Goal: Communication & Community: Answer question/provide support

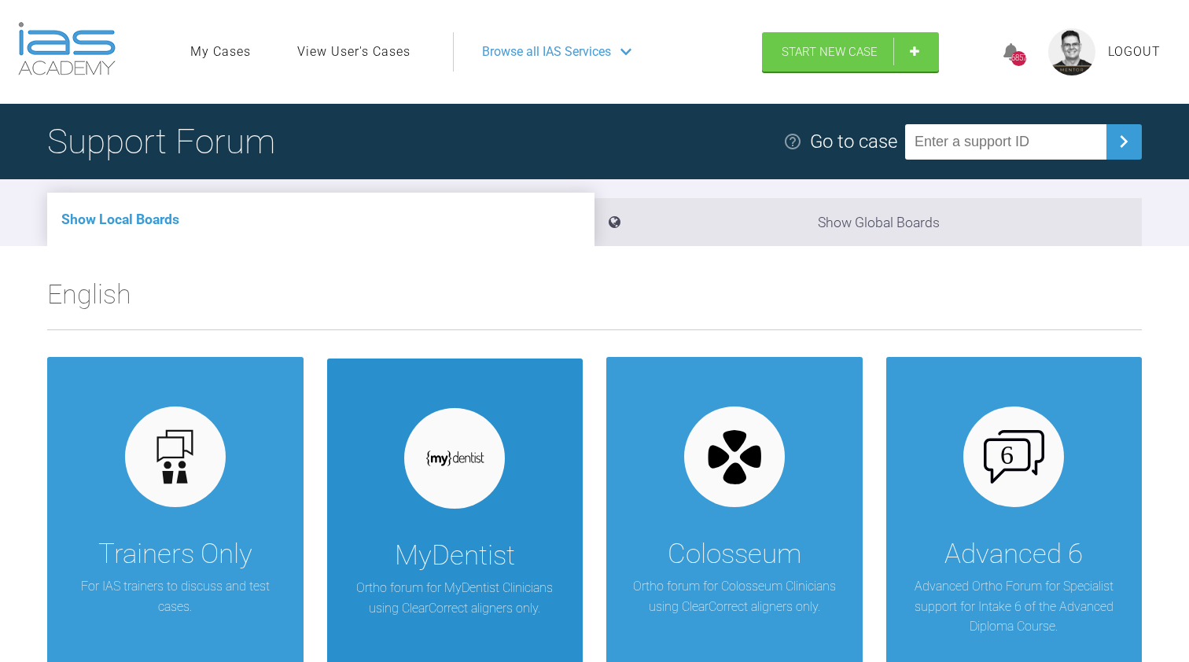
click at [451, 487] on div at bounding box center [454, 458] width 101 height 101
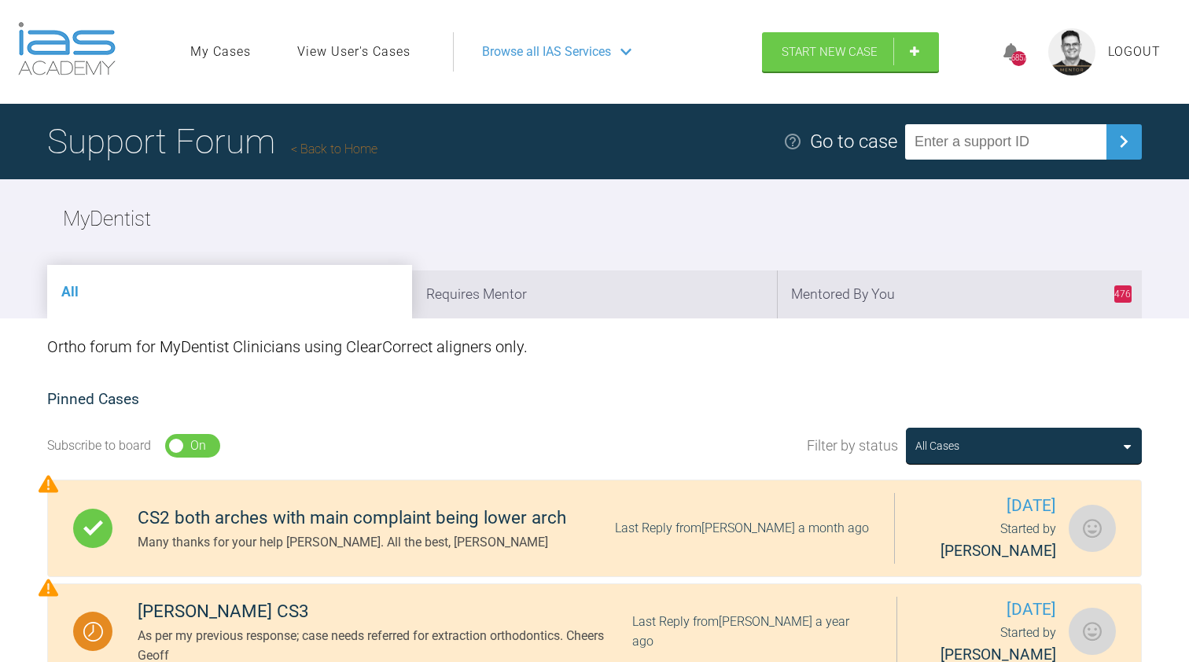
click at [320, 149] on link "Back to Home" at bounding box center [334, 149] width 86 height 15
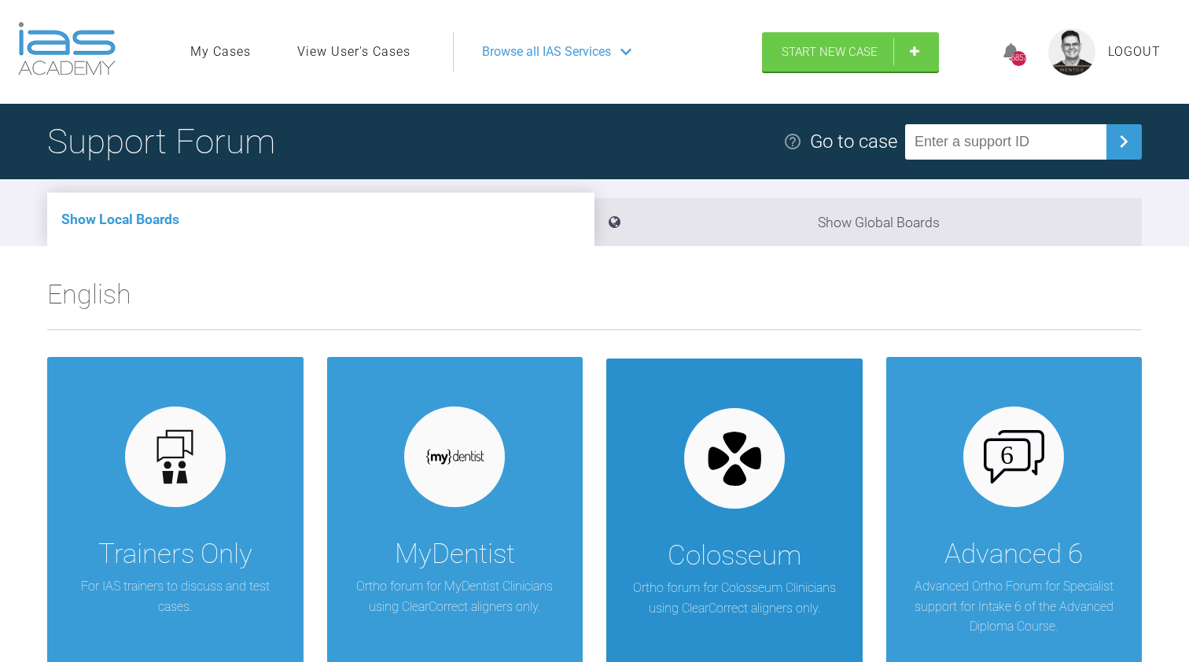
click at [752, 516] on div "Colosseum Ortho forum for Colosseum Clinicians using ClearCorrect aligners only." at bounding box center [734, 553] width 256 height 388
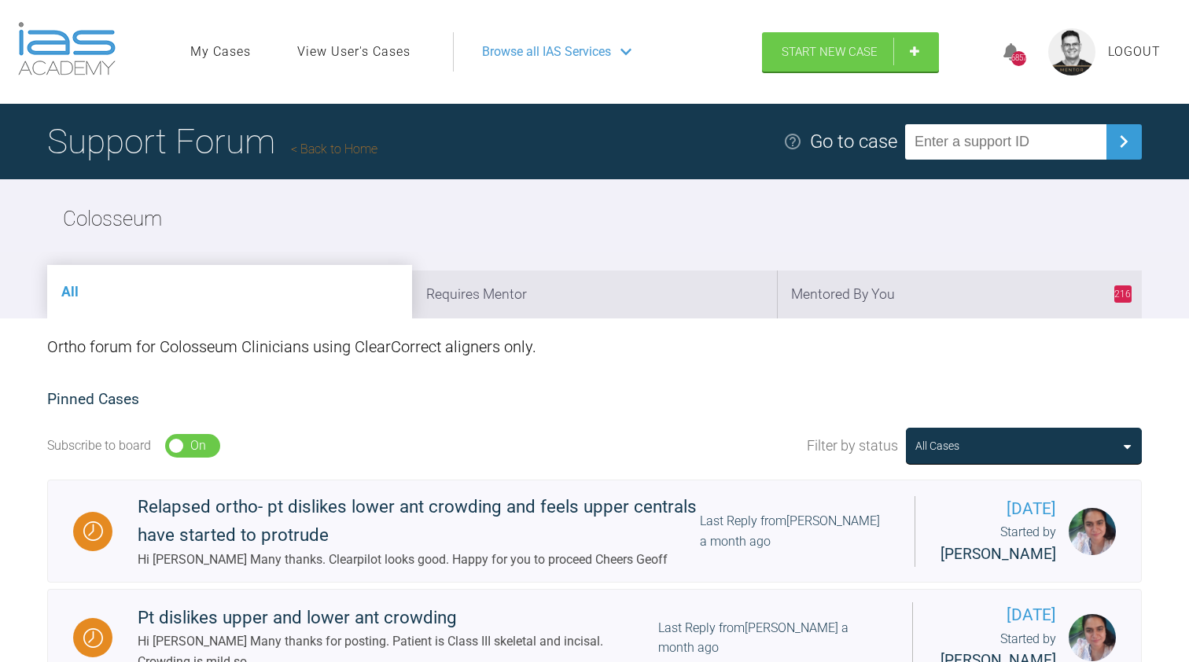
click at [344, 156] on h1 "Support Forum Back to Home" at bounding box center [212, 141] width 330 height 55
click at [344, 154] on link "Back to Home" at bounding box center [334, 149] width 86 height 15
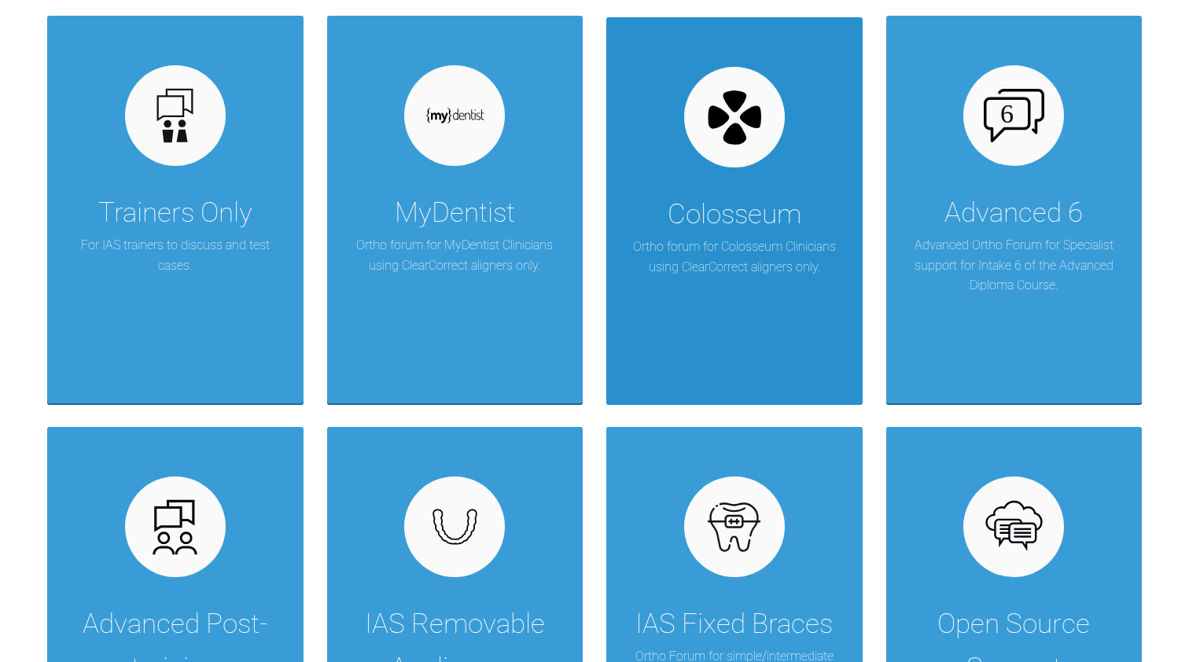
scroll to position [671, 0]
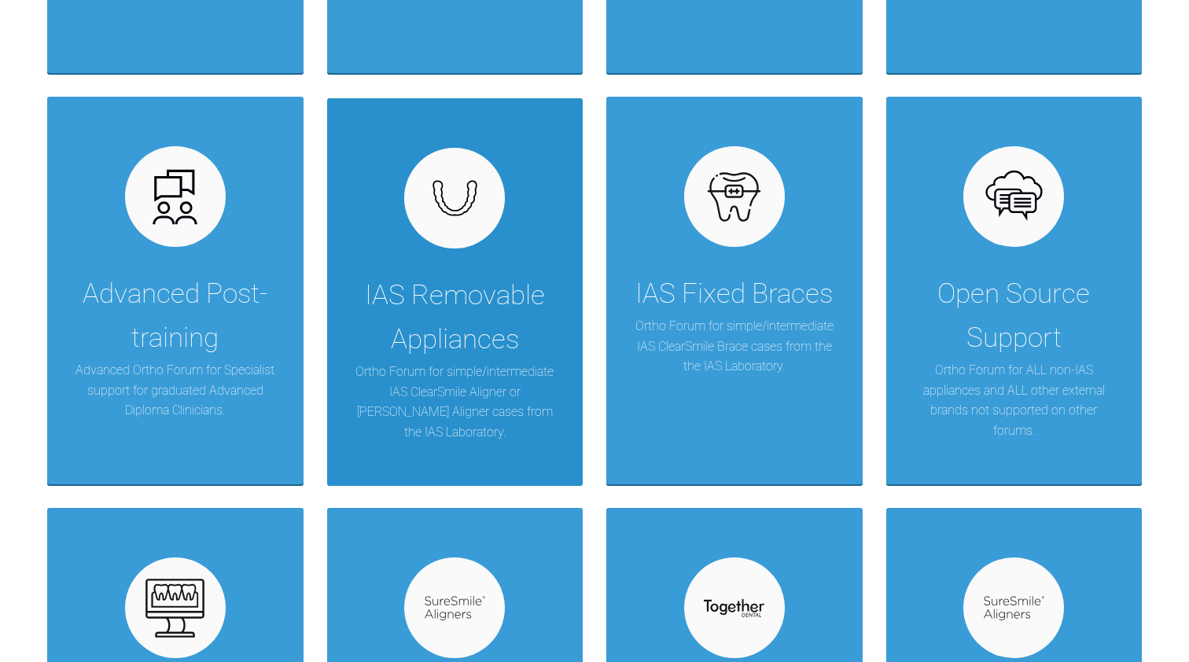
click at [442, 314] on div "IAS Removable Appliances" at bounding box center [455, 318] width 209 height 88
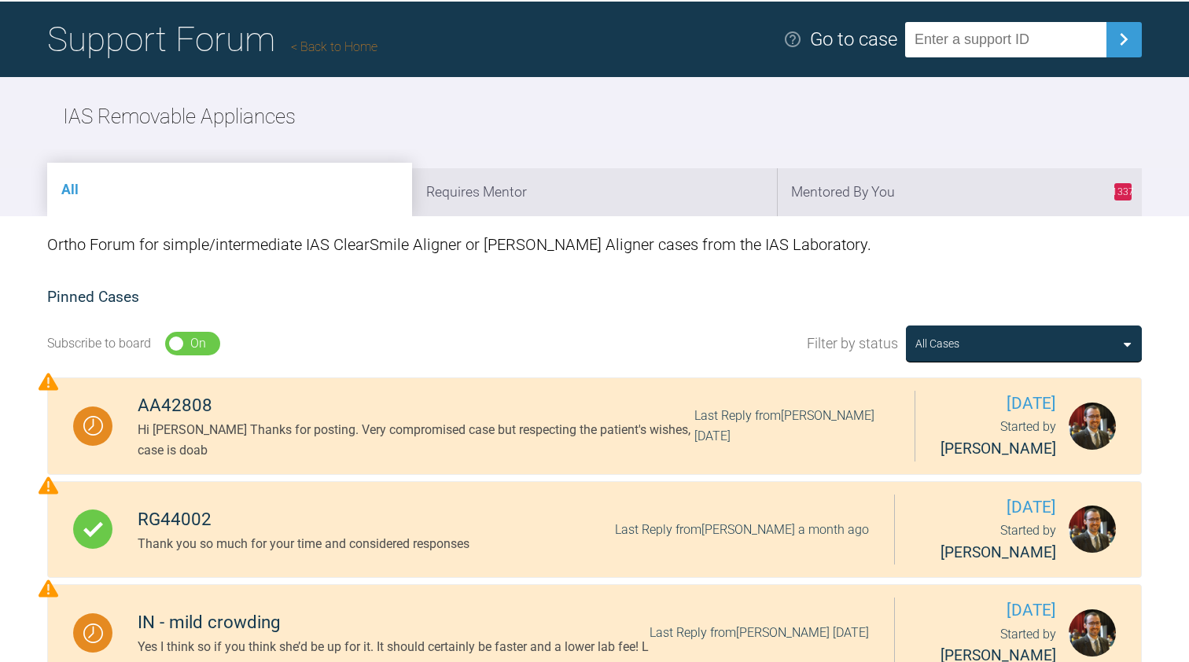
scroll to position [75, 0]
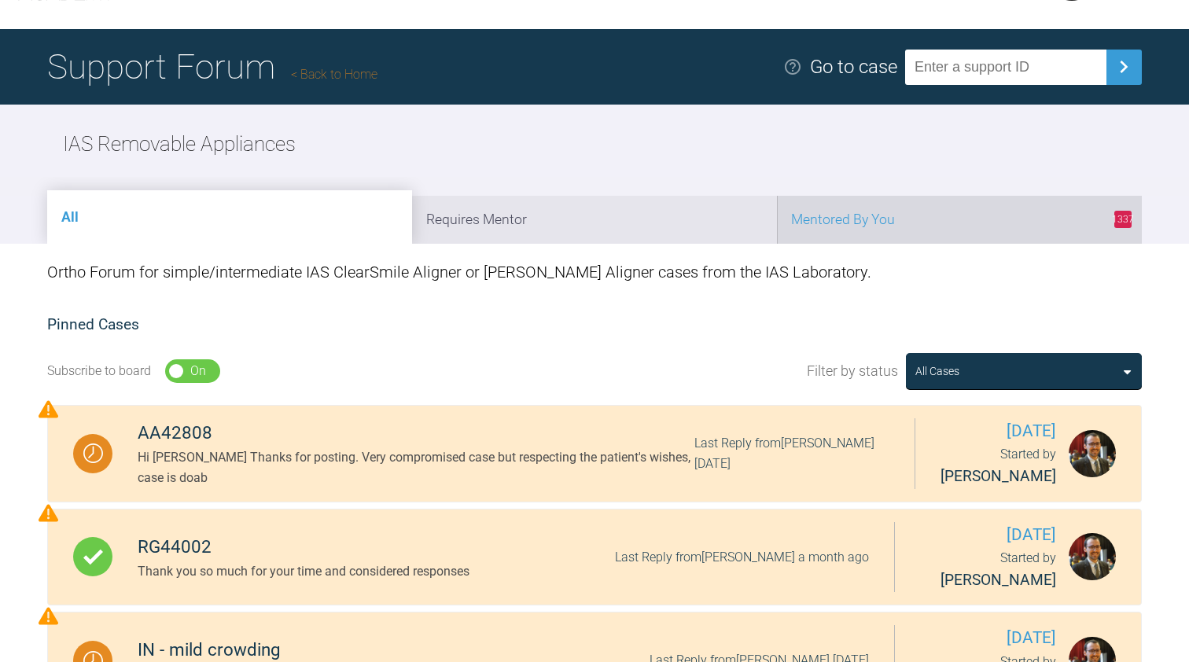
click at [818, 242] on li "1337 Mentored By You" at bounding box center [959, 220] width 365 height 48
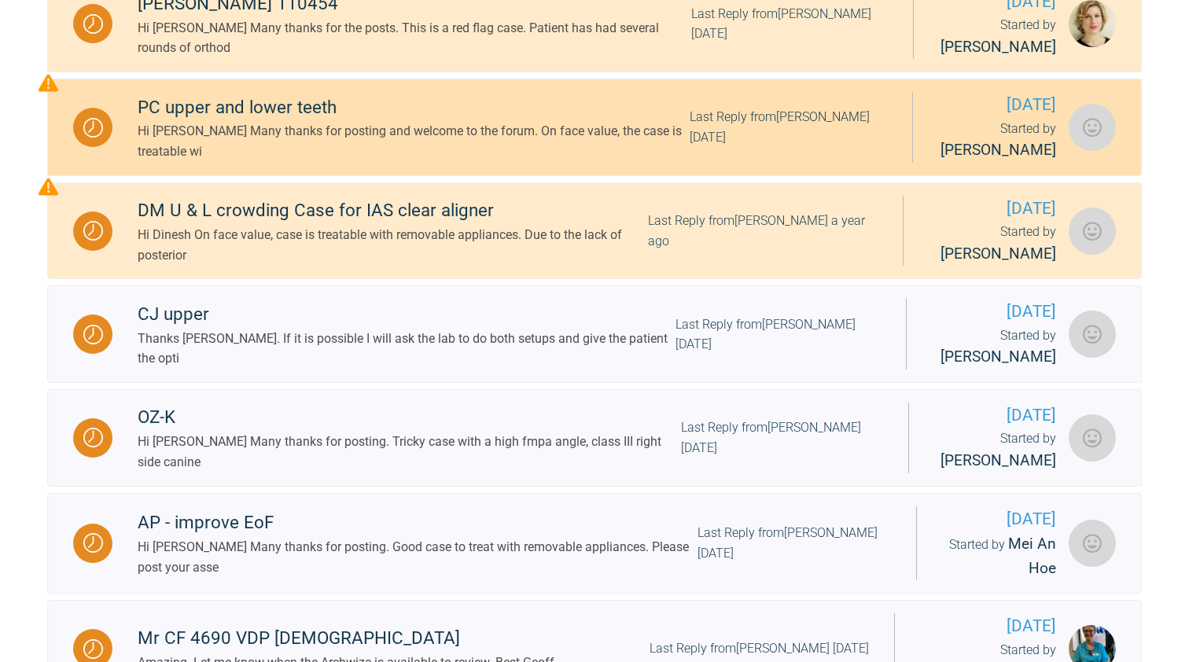
scroll to position [594, 0]
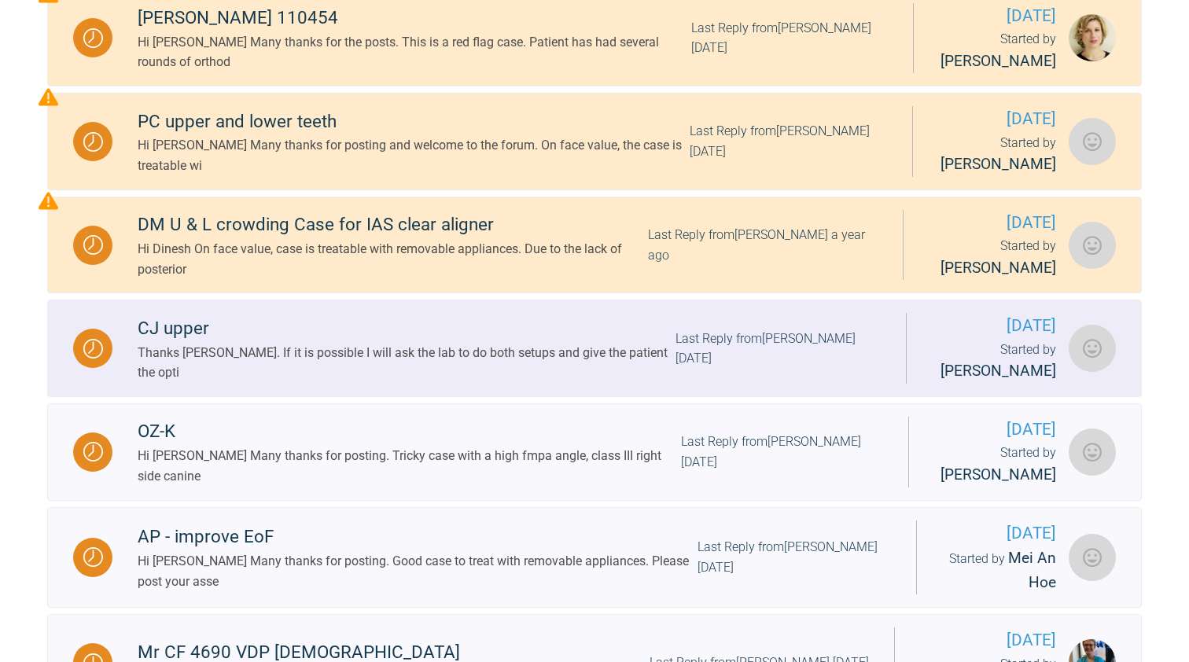
click at [430, 369] on div "Thanks [PERSON_NAME]. If it is possible I will ask the lab to do both setups an…" at bounding box center [407, 363] width 538 height 40
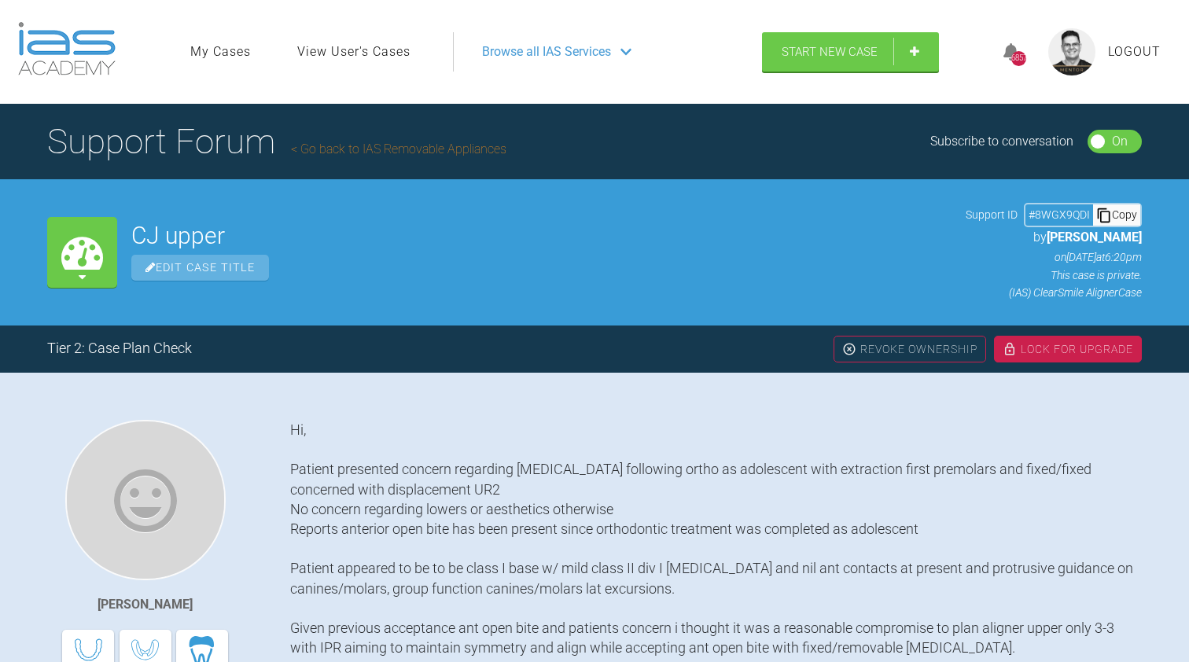
click at [366, 150] on link "Go back to IAS Removable Appliances" at bounding box center [398, 149] width 215 height 15
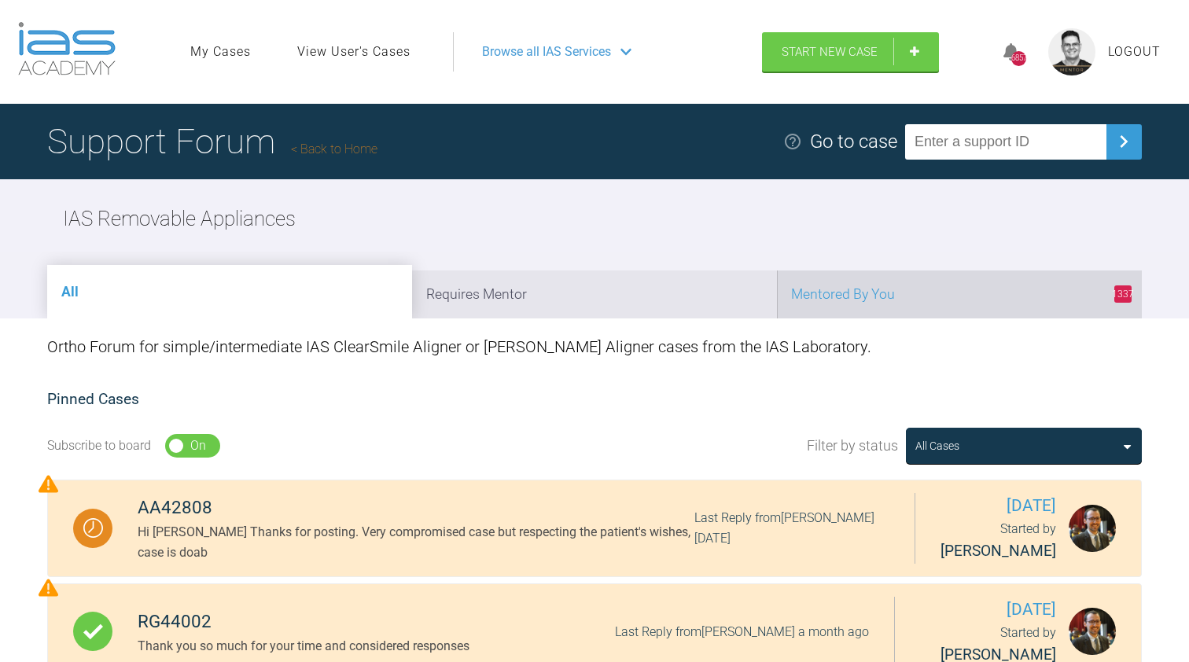
click at [840, 306] on li "1337 Mentored By You" at bounding box center [959, 294] width 365 height 48
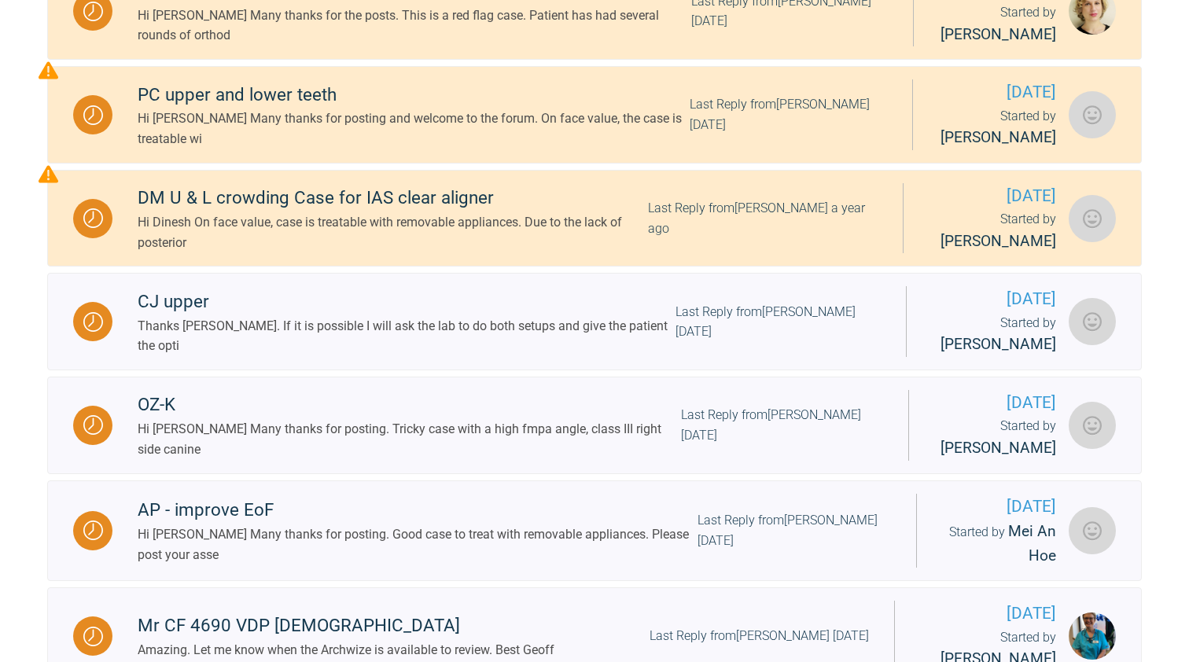
scroll to position [728, 0]
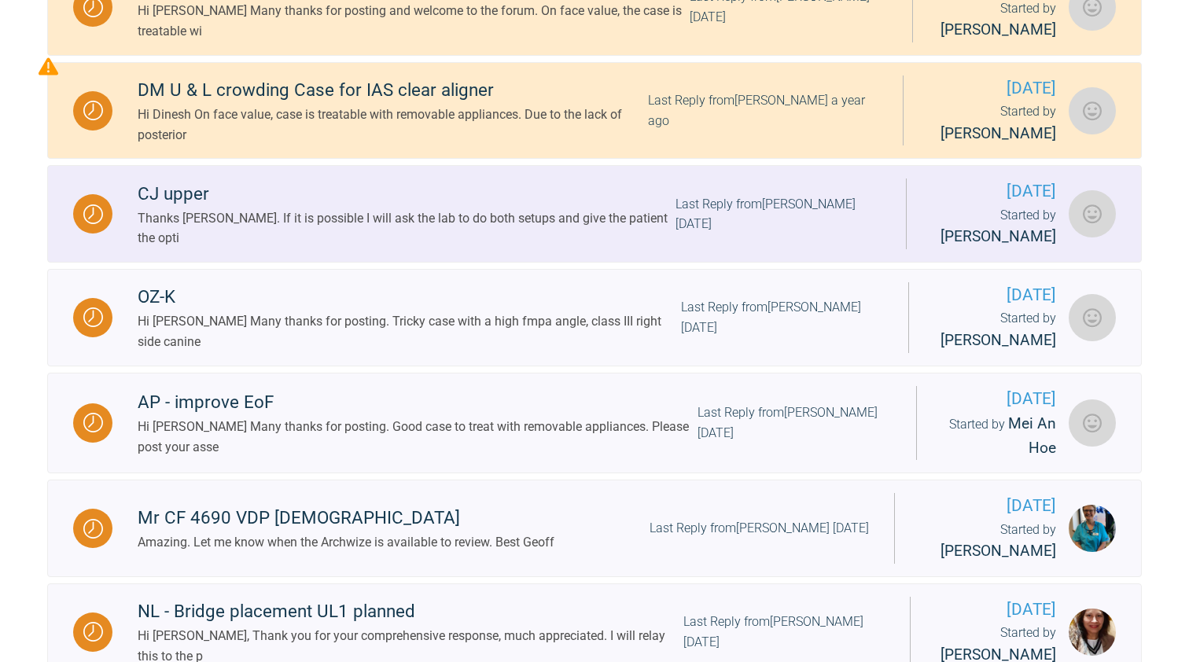
click at [359, 223] on div "Thanks [PERSON_NAME]. If it is possible I will ask the lab to do both setups an…" at bounding box center [407, 228] width 538 height 40
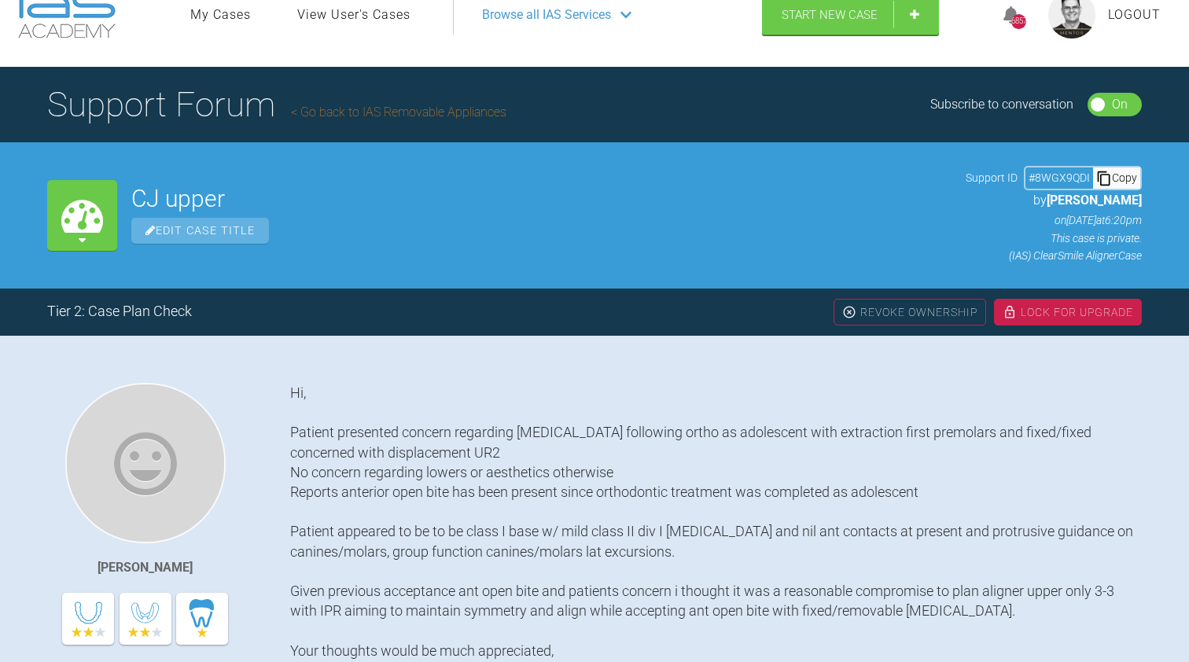
scroll to position [12, 0]
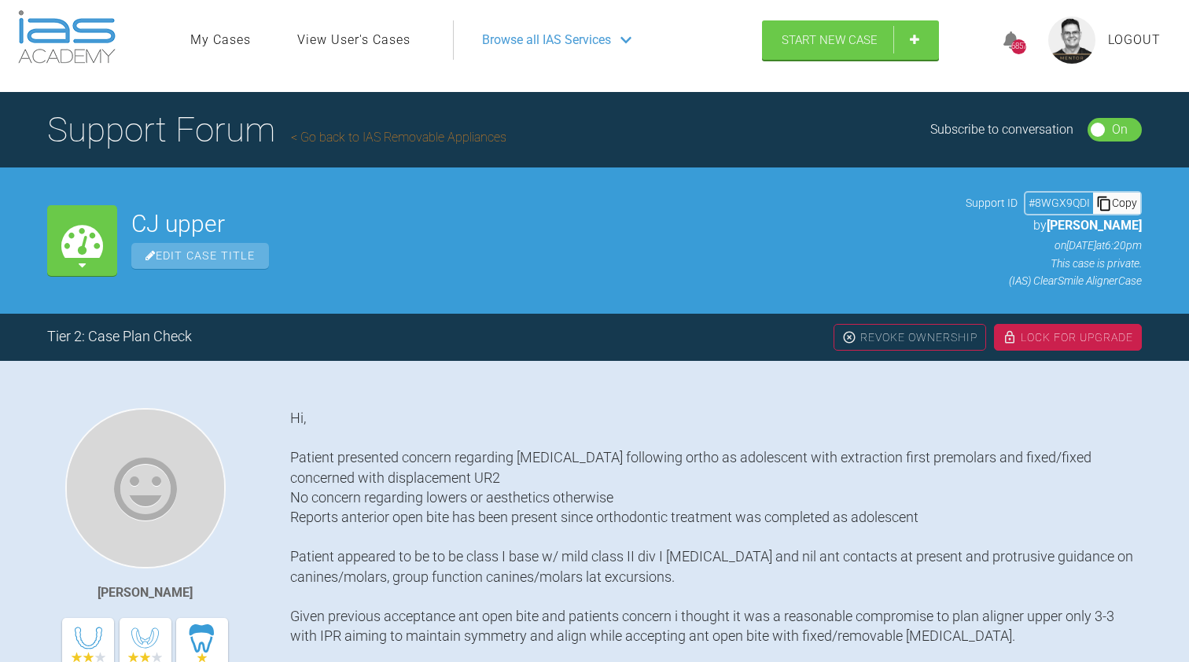
click at [370, 137] on link "Go back to IAS Removable Appliances" at bounding box center [398, 137] width 215 height 15
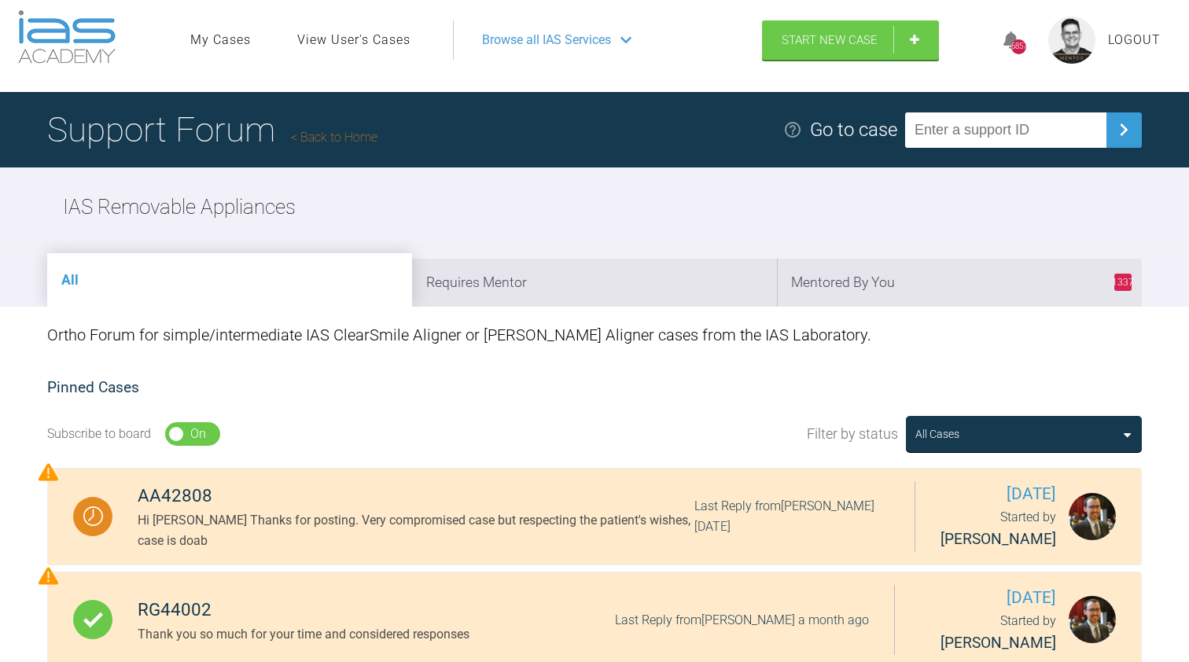
click at [357, 137] on link "Back to Home" at bounding box center [334, 137] width 86 height 15
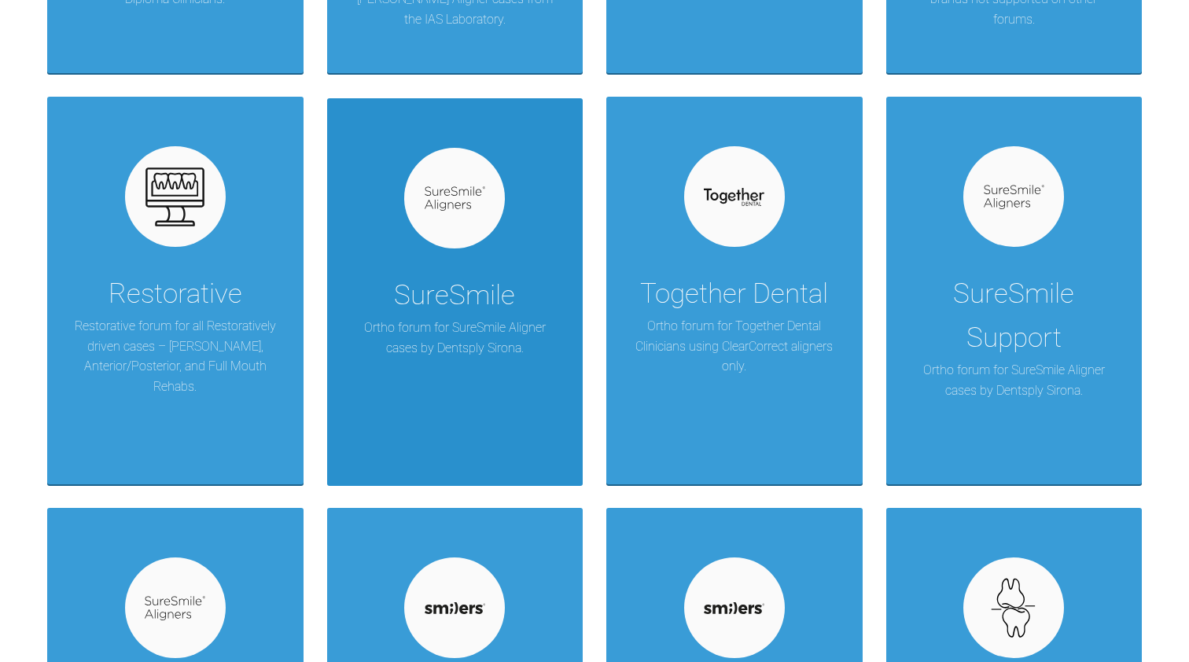
click at [432, 310] on div "SureSmile" at bounding box center [454, 296] width 121 height 44
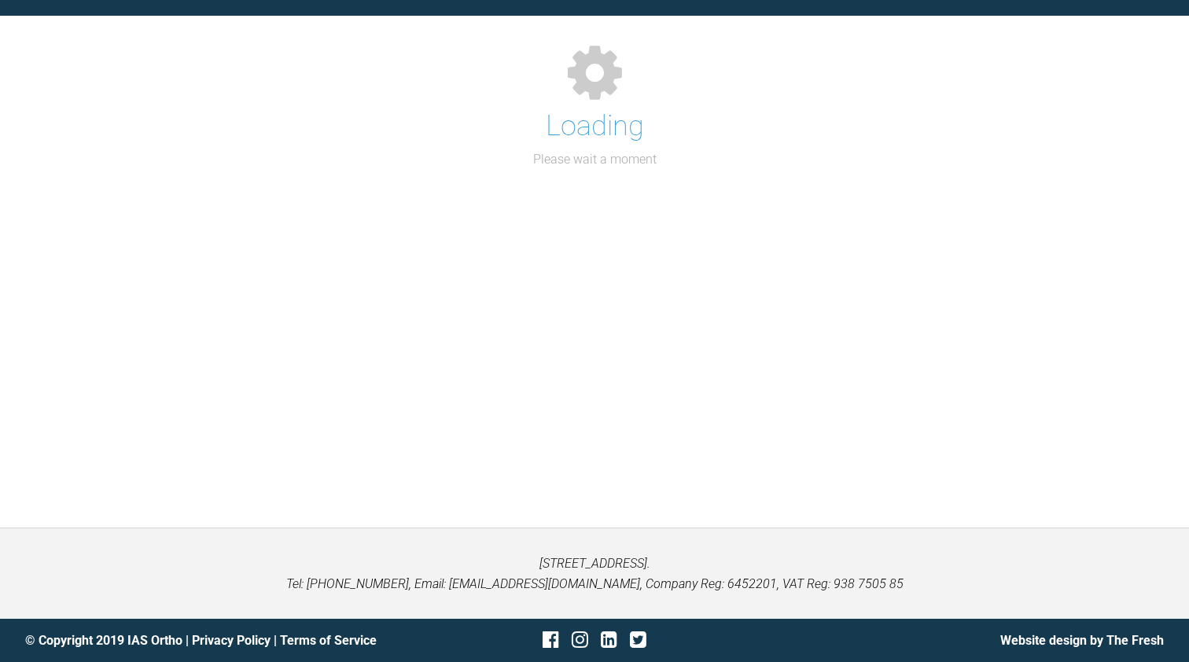
scroll to position [162, 0]
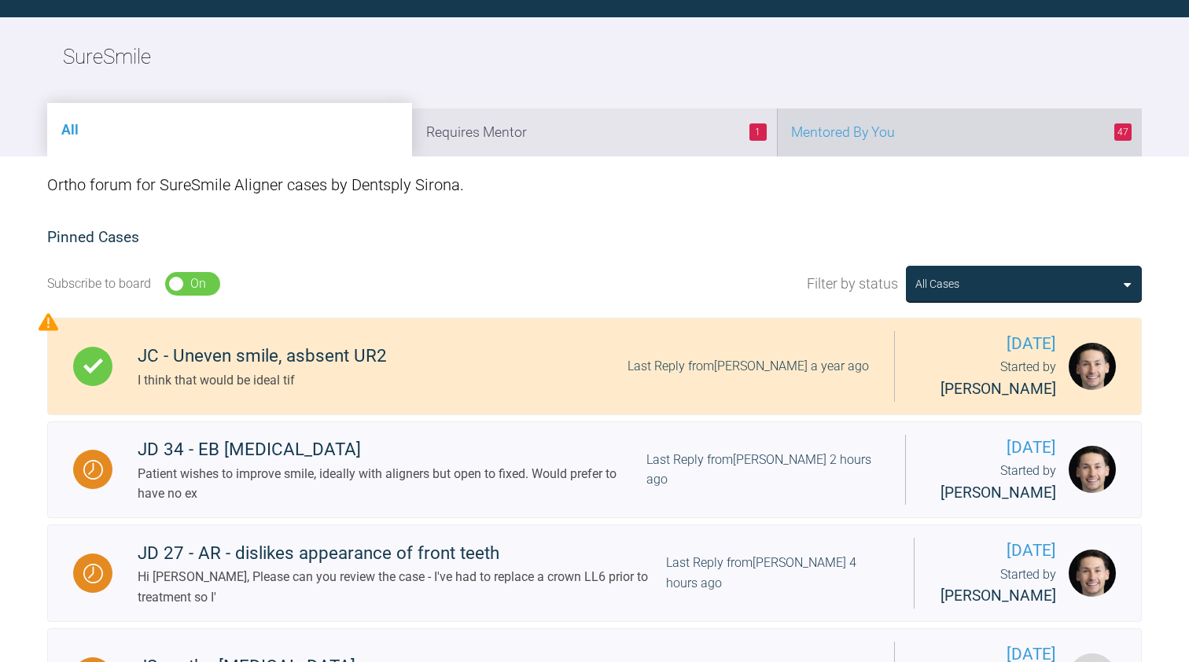
click at [855, 130] on li "47 Mentored By You" at bounding box center [959, 133] width 365 height 48
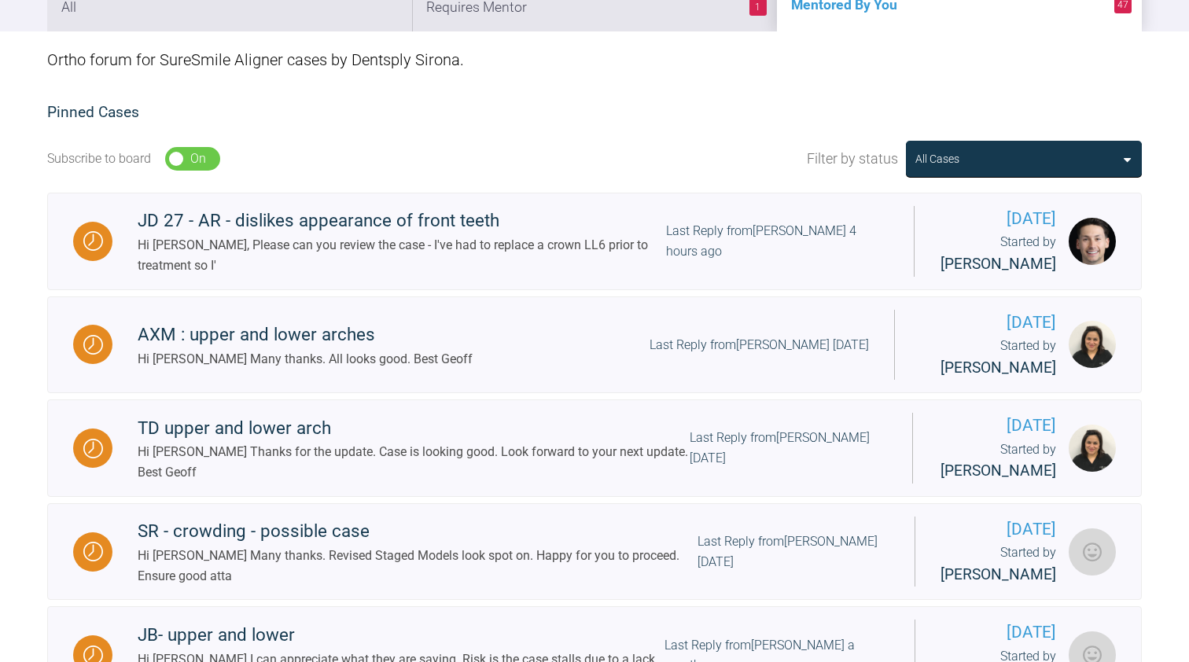
scroll to position [294, 0]
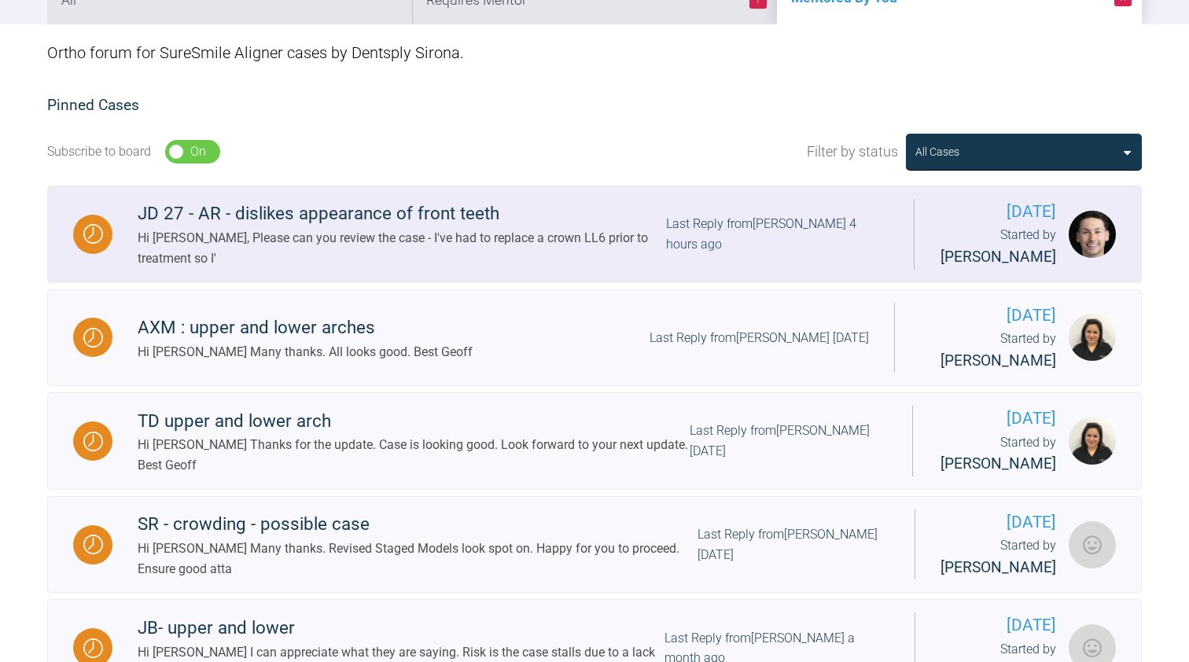
click at [494, 252] on div "Hi [PERSON_NAME], Please can you review the case - I've had to replace a crown …" at bounding box center [402, 248] width 528 height 40
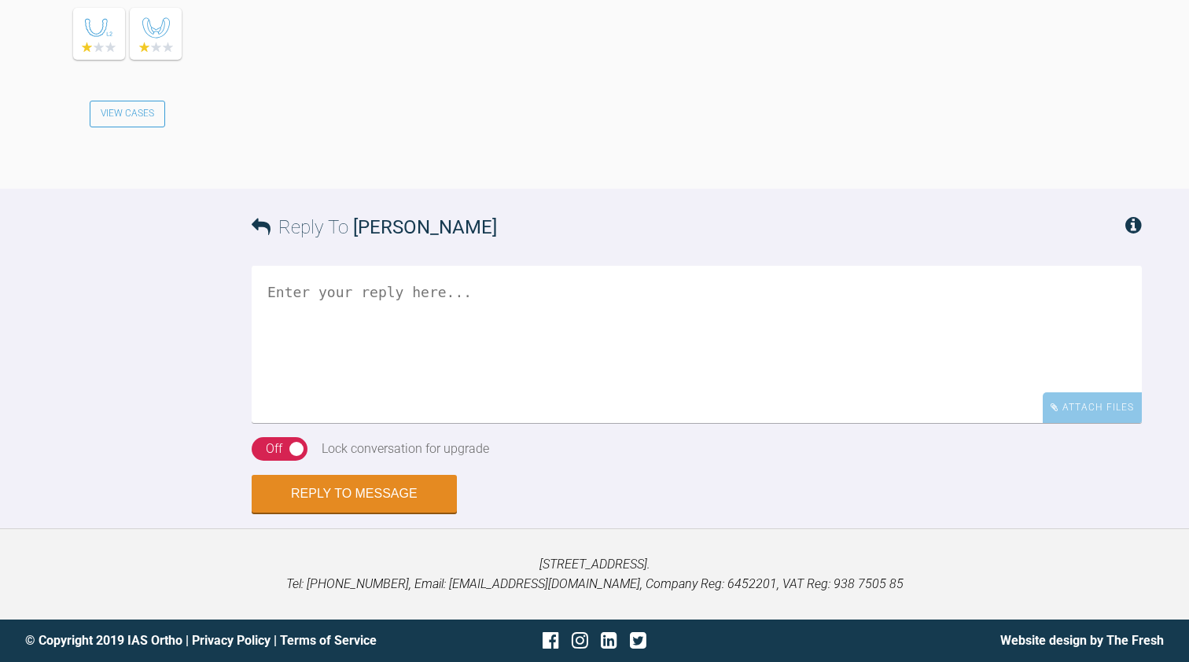
drag, startPoint x: 494, startPoint y: 252, endPoint x: 494, endPoint y: 49, distance: 203.6
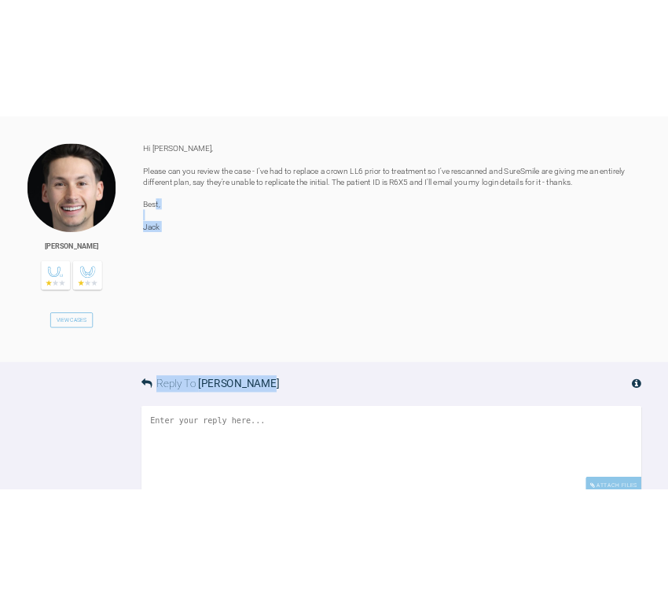
scroll to position [5021, 0]
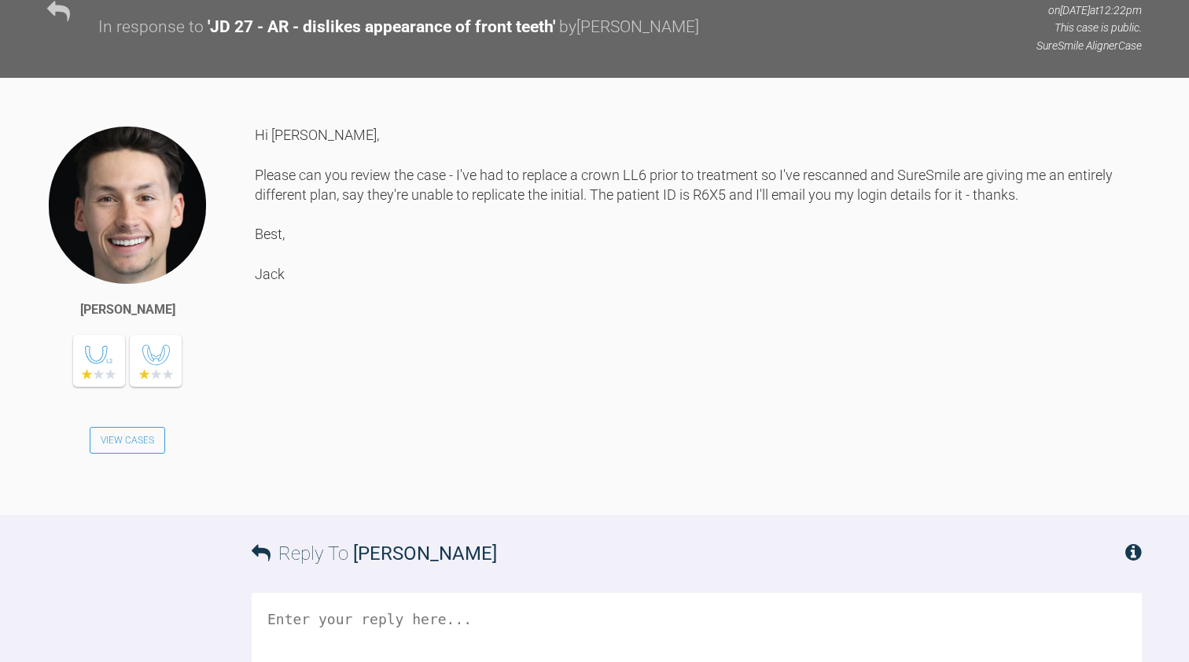
click at [493, 361] on div "Hi [PERSON_NAME], Please can you review the case - I've had to replace a crown …" at bounding box center [698, 308] width 887 height 366
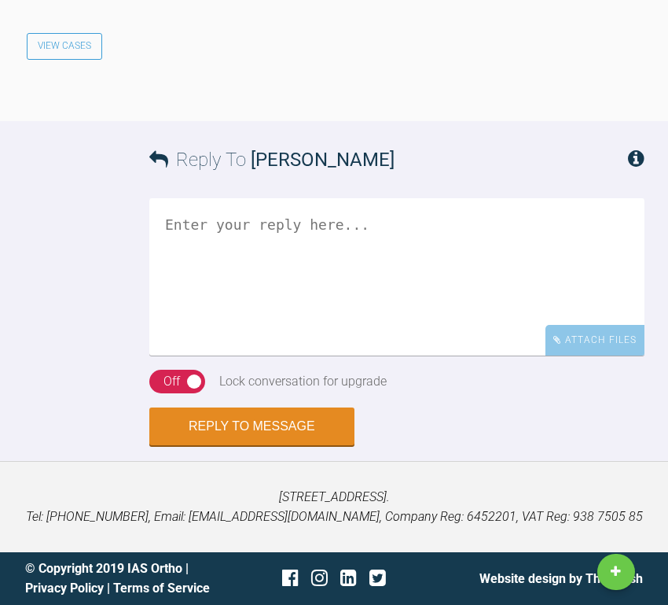
scroll to position [6829, 0]
click at [245, 256] on textarea at bounding box center [396, 276] width 495 height 157
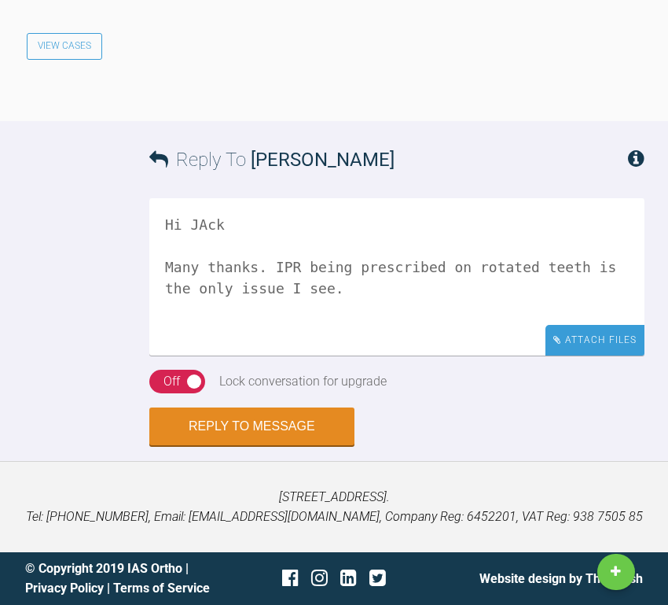
type textarea "Hi JAck Many thanks. IPR being prescribed on rotated teeth is the only issue I …"
click at [578, 342] on div "Attach Files" at bounding box center [595, 340] width 99 height 31
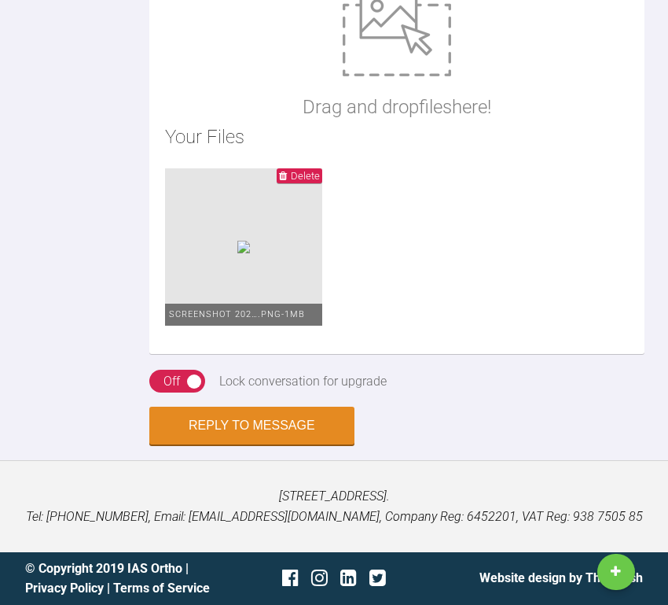
scroll to position [7224, 0]
click at [320, 172] on span "Delete" at bounding box center [305, 176] width 29 height 12
